Goal: Browse casually

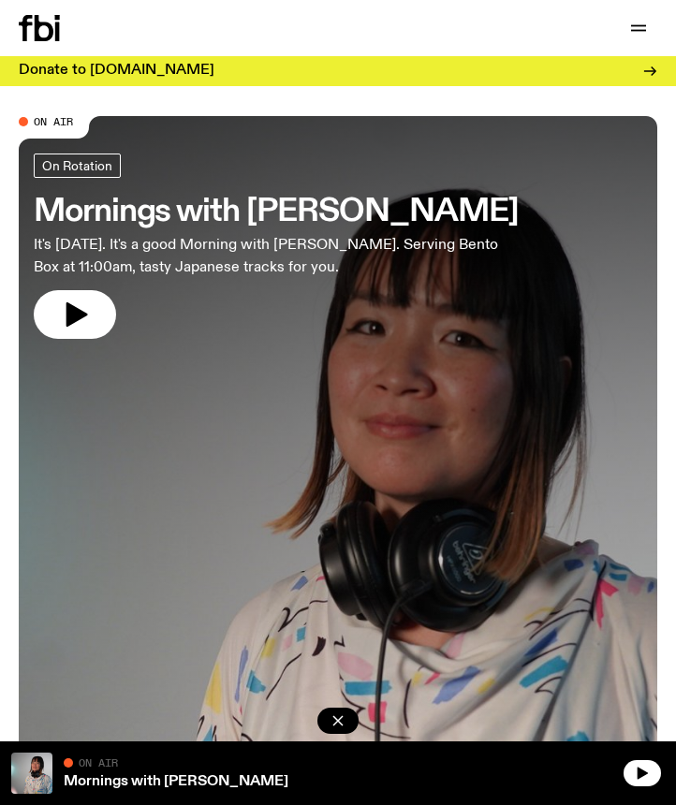
scroll to position [69, 0]
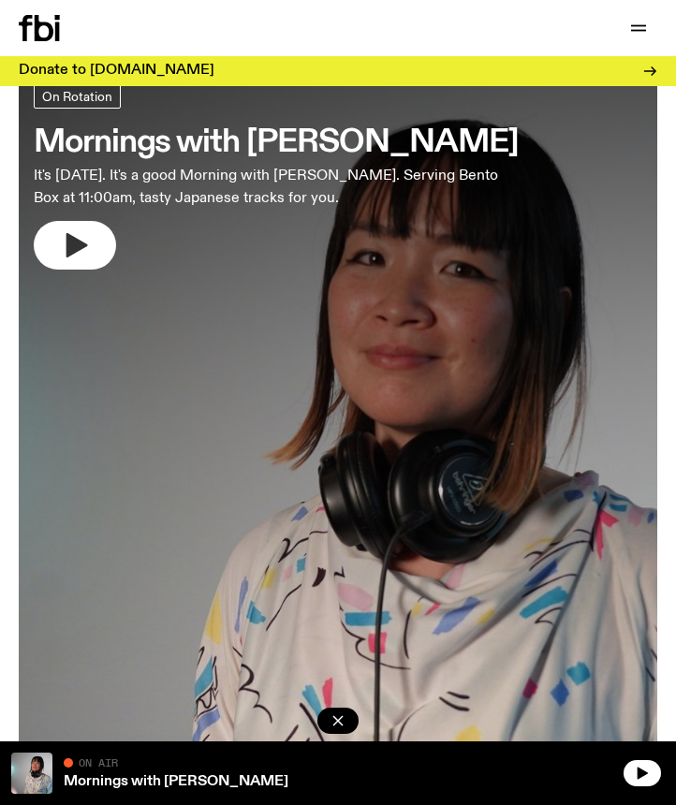
click at [68, 240] on icon "button" at bounding box center [77, 245] width 22 height 24
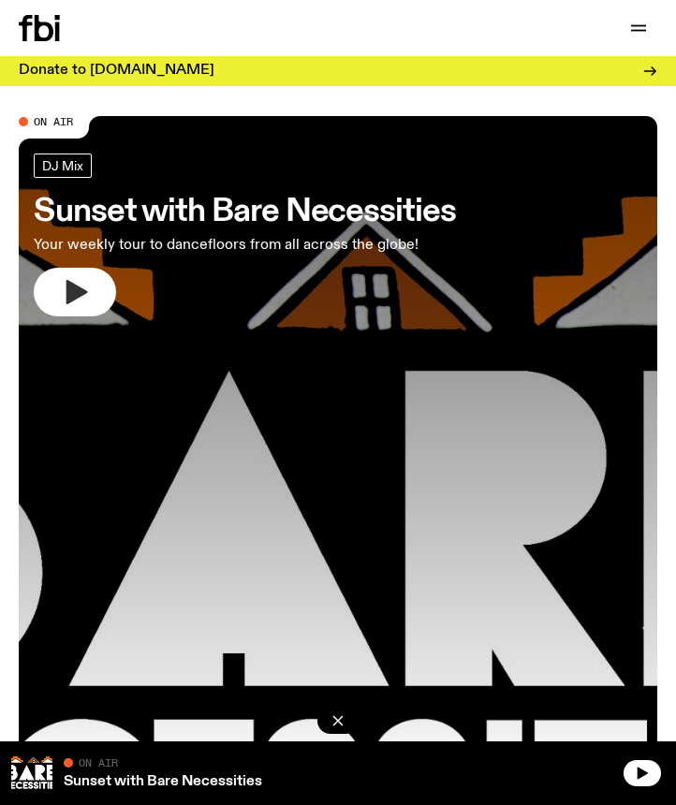
click at [87, 294] on icon "button" at bounding box center [75, 292] width 30 height 30
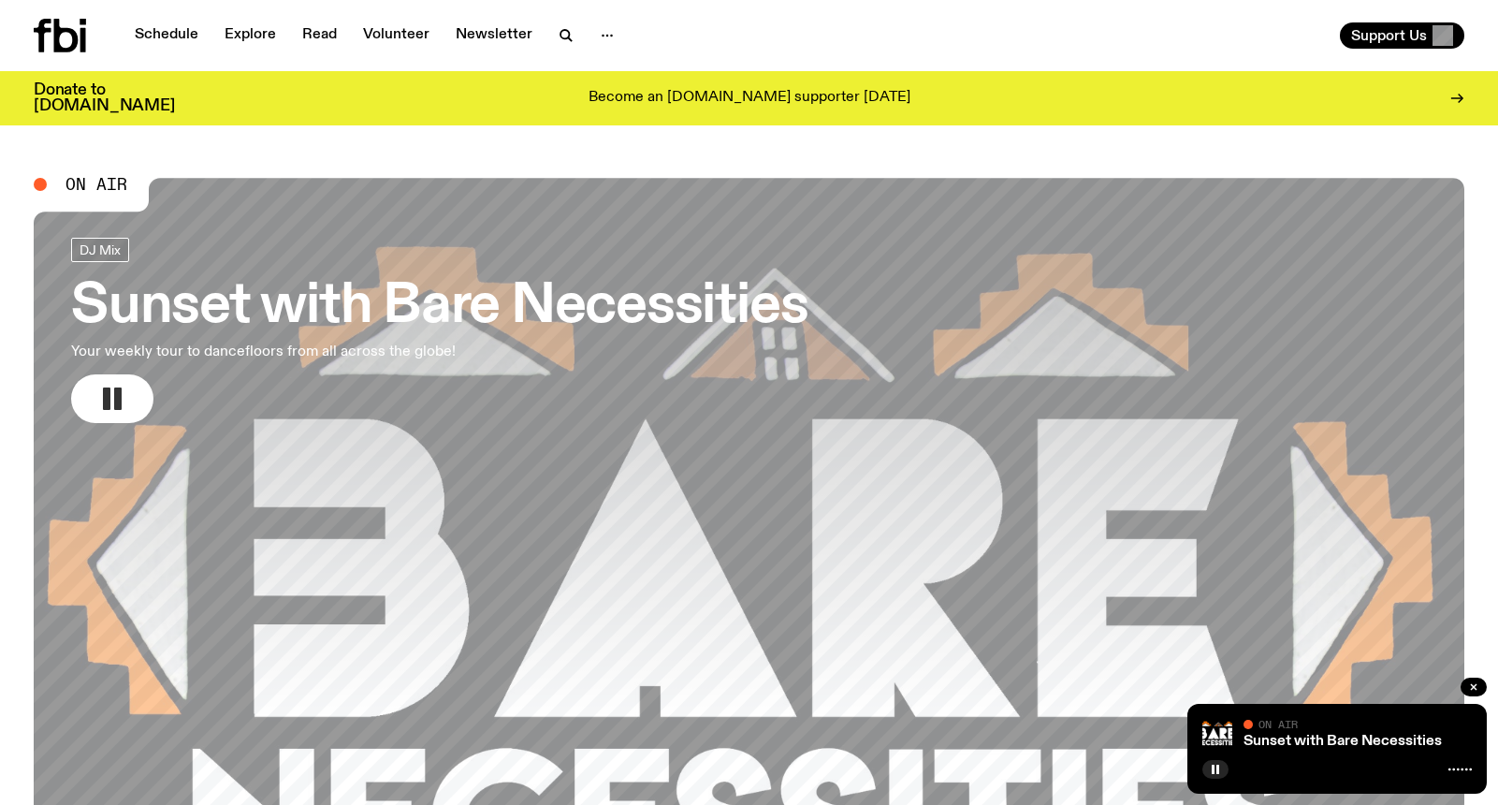
click at [124, 408] on icon "button" at bounding box center [112, 399] width 30 height 30
